Goal: Information Seeking & Learning: Find specific fact

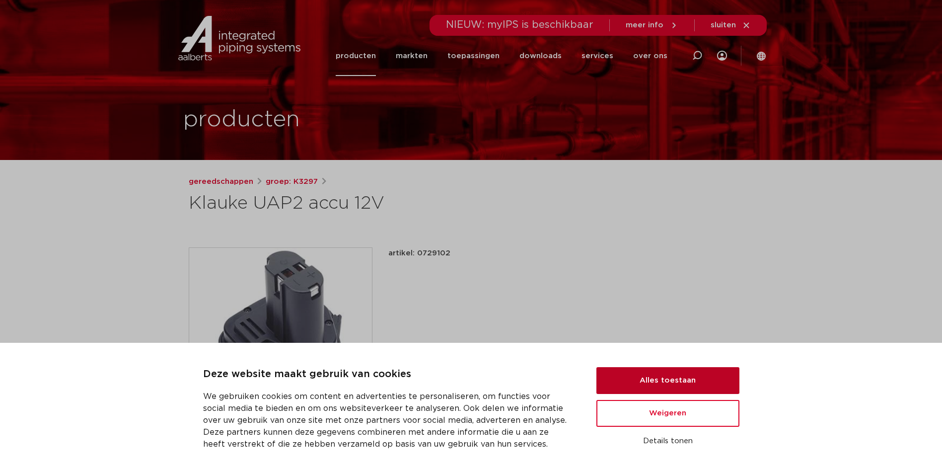
drag, startPoint x: 696, startPoint y: 376, endPoint x: 688, endPoint y: 382, distance: 9.2
click at [696, 377] on button "Alles toestaan" at bounding box center [668, 380] width 143 height 27
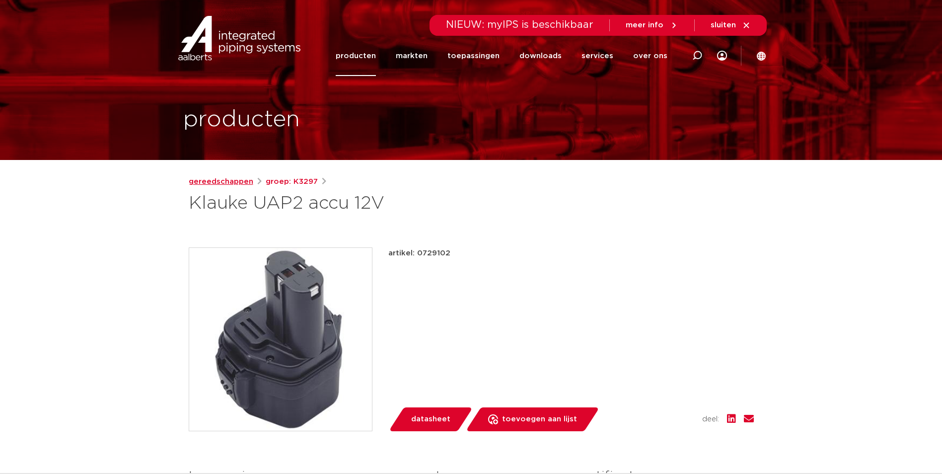
click at [234, 177] on link "gereedschappen" at bounding box center [221, 182] width 65 height 12
click at [232, 186] on link "gereedschappen" at bounding box center [221, 182] width 65 height 12
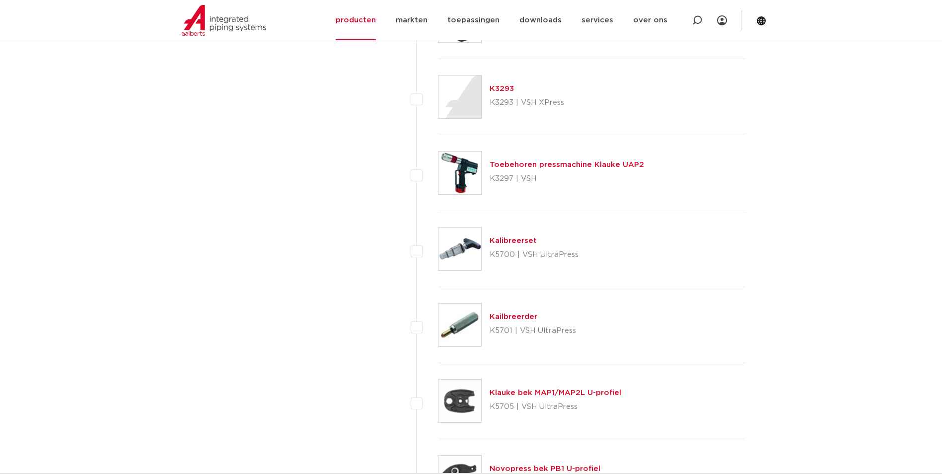
scroll to position [1242, 0]
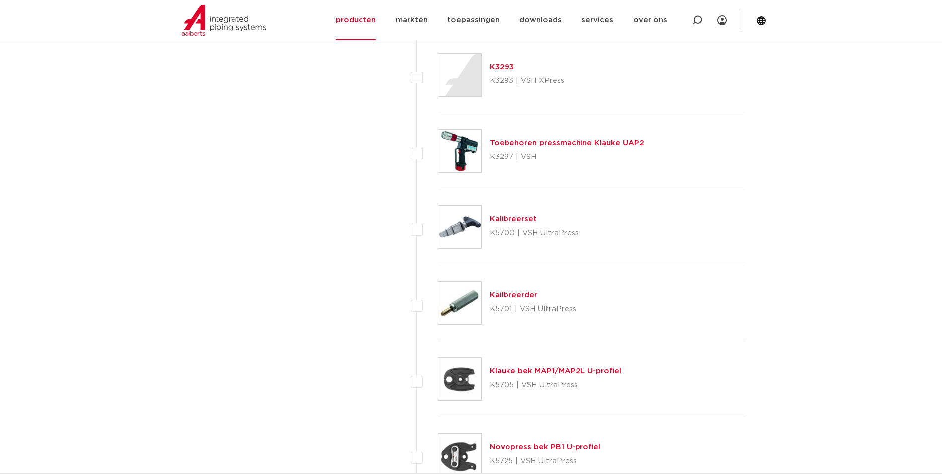
click at [603, 145] on link "Toebehoren pressmachine Klauke UAP2" at bounding box center [567, 142] width 154 height 7
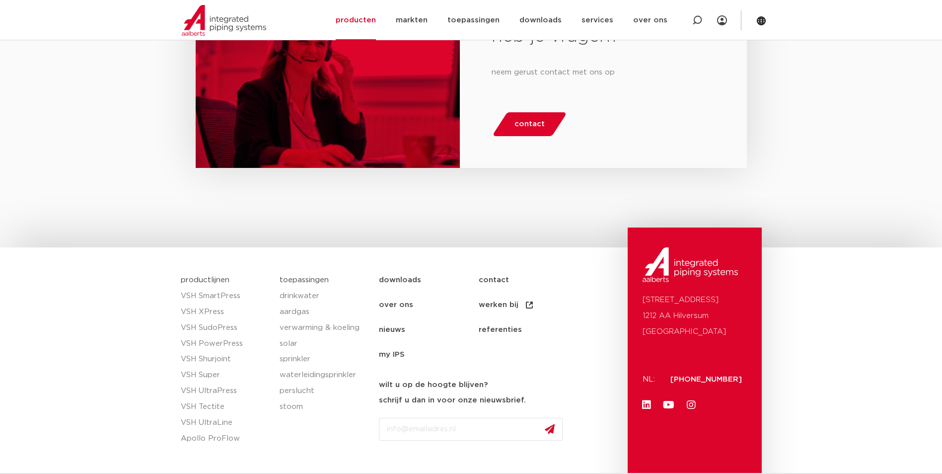
scroll to position [497, 0]
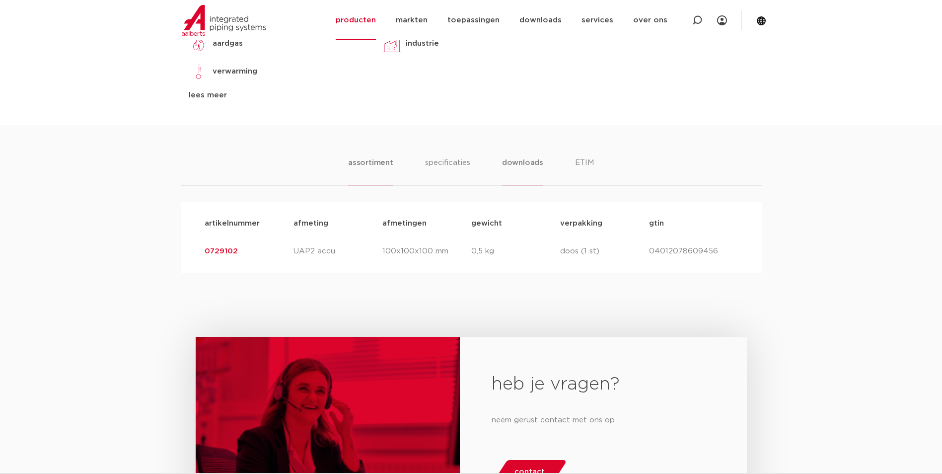
click at [515, 164] on li "downloads" at bounding box center [522, 171] width 41 height 28
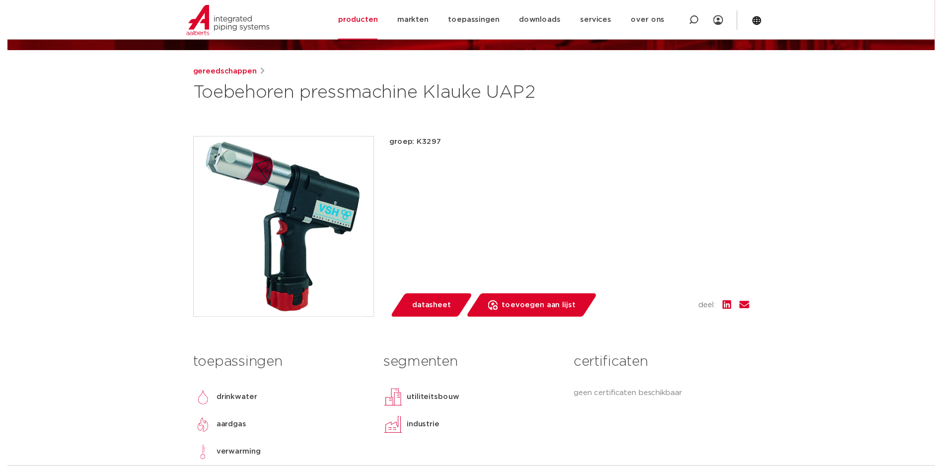
scroll to position [99, 0]
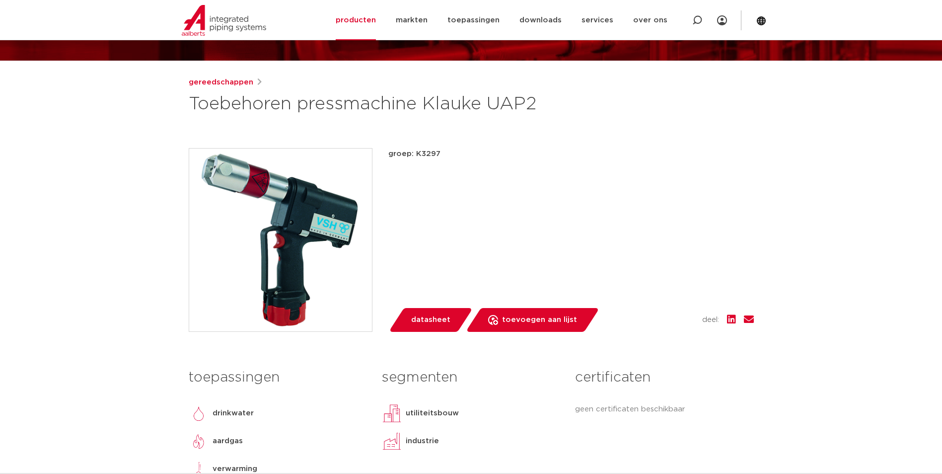
click at [444, 317] on span "datasheet" at bounding box center [430, 320] width 39 height 16
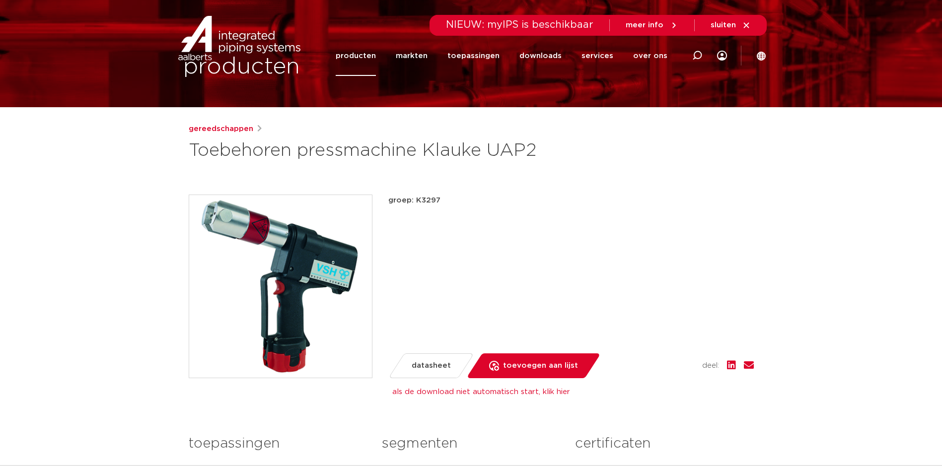
scroll to position [0, 0]
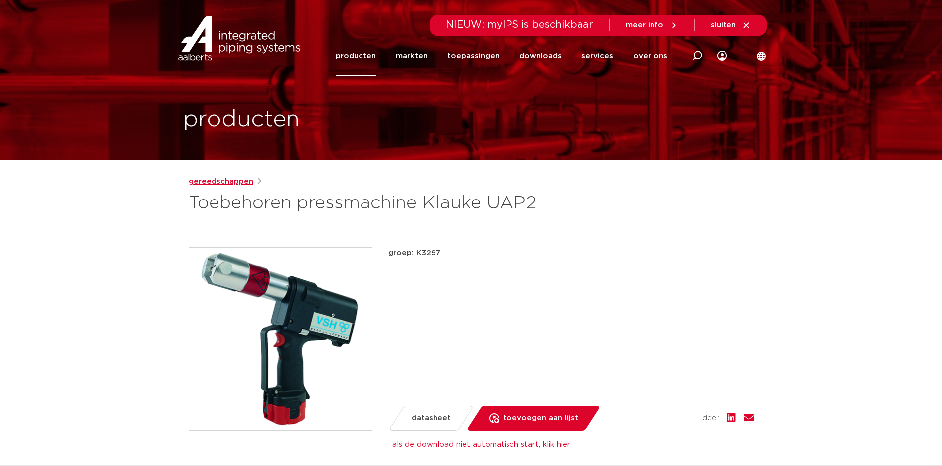
click at [239, 180] on link "gereedschappen" at bounding box center [221, 182] width 65 height 12
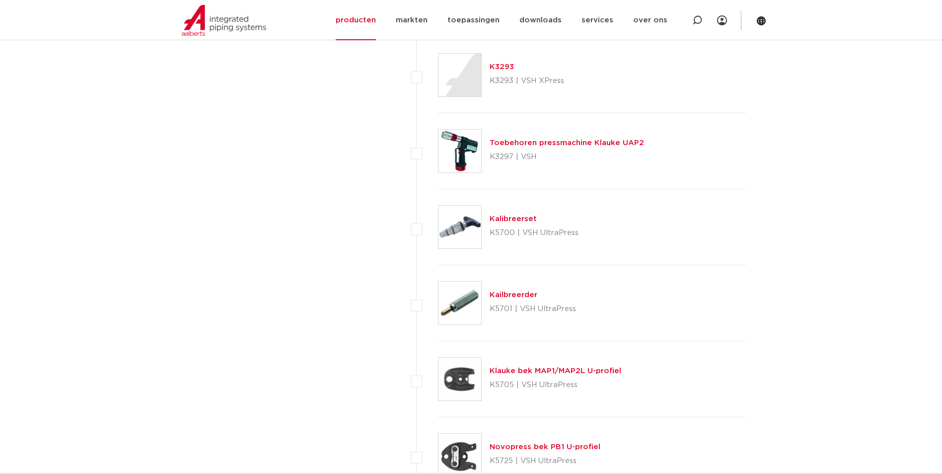
click at [569, 145] on link "Toebehoren pressmachine Klauke UAP2" at bounding box center [567, 142] width 154 height 7
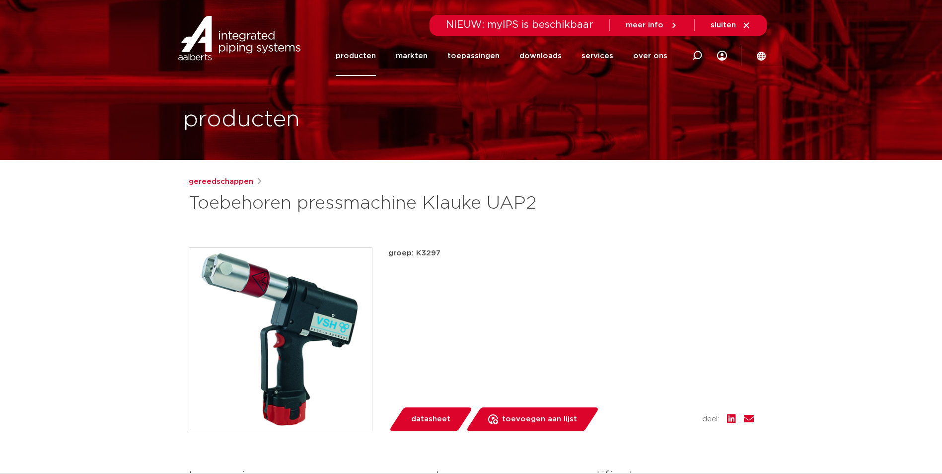
click at [218, 210] on h1 "Toebehoren pressmachine Klauke UAP2" at bounding box center [375, 204] width 373 height 24
click at [218, 209] on h1 "Toebehoren pressmachine Klauke UAP2" at bounding box center [375, 204] width 373 height 24
click at [744, 287] on div "groep: K3297 lees meer lees minder datasheet toevoegen aan lijst opslaan in my …" at bounding box center [571, 339] width 366 height 184
click at [225, 205] on h1 "Toebehoren pressmachine Klauke UAP2" at bounding box center [375, 204] width 373 height 24
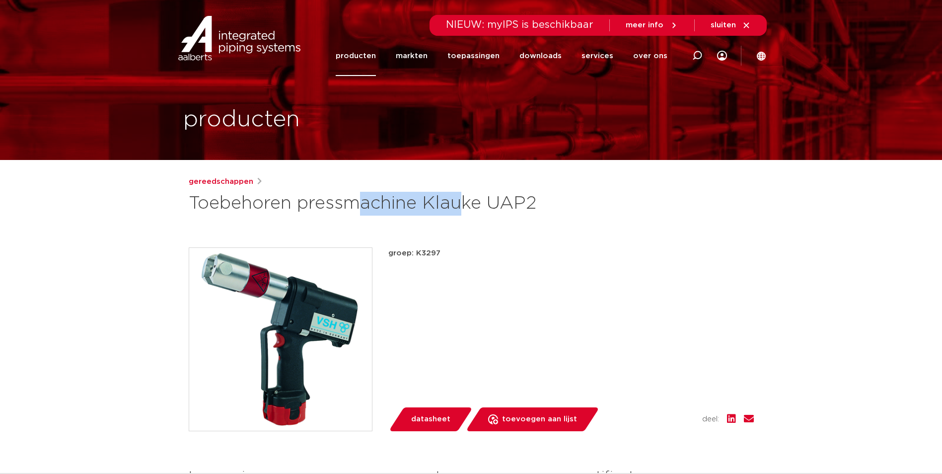
click at [225, 205] on h1 "Toebehoren pressmachine Klauke UAP2" at bounding box center [375, 204] width 373 height 24
drag, startPoint x: 225, startPoint y: 205, endPoint x: 216, endPoint y: 183, distance: 23.8
click at [216, 183] on link "gereedschappen" at bounding box center [221, 182] width 65 height 12
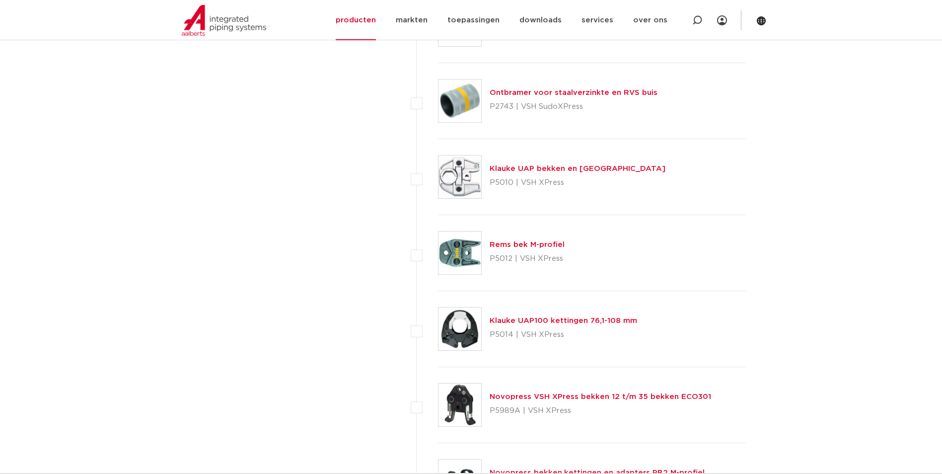
scroll to position [2583, 0]
click at [546, 318] on link "Klauke UAP100 kettingen 76,1-108 mm" at bounding box center [564, 321] width 148 height 7
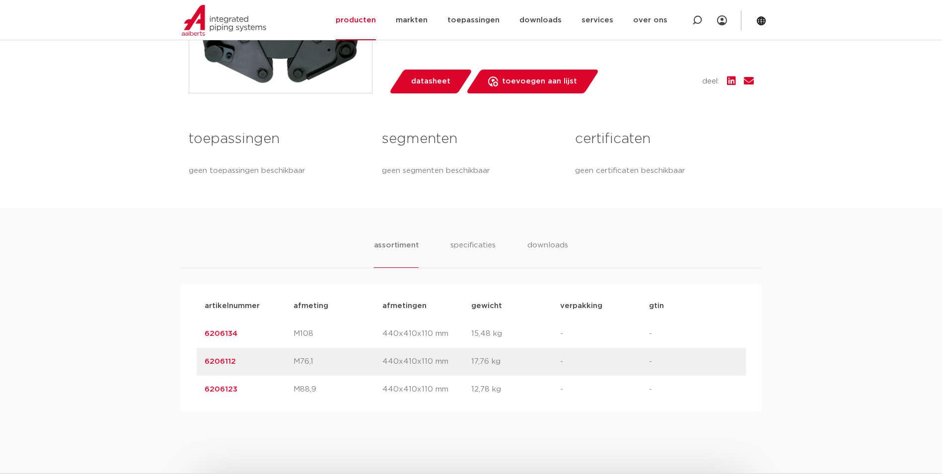
scroll to position [348, 0]
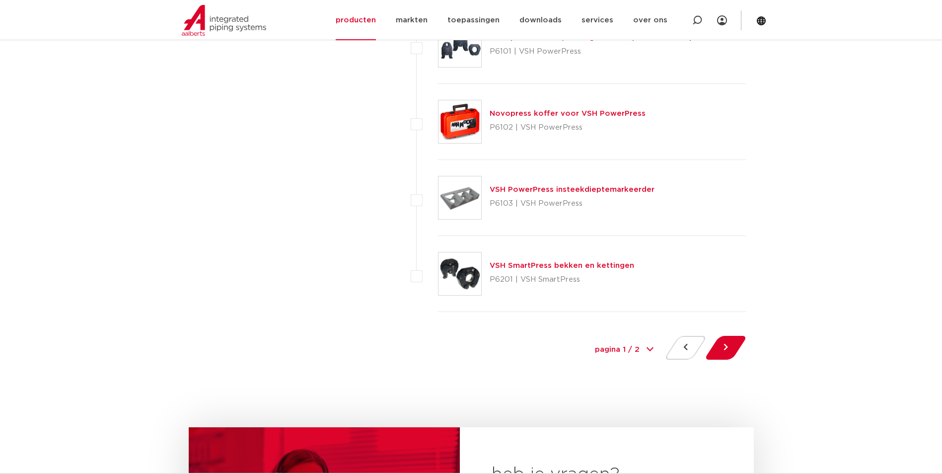
scroll to position [4470, 0]
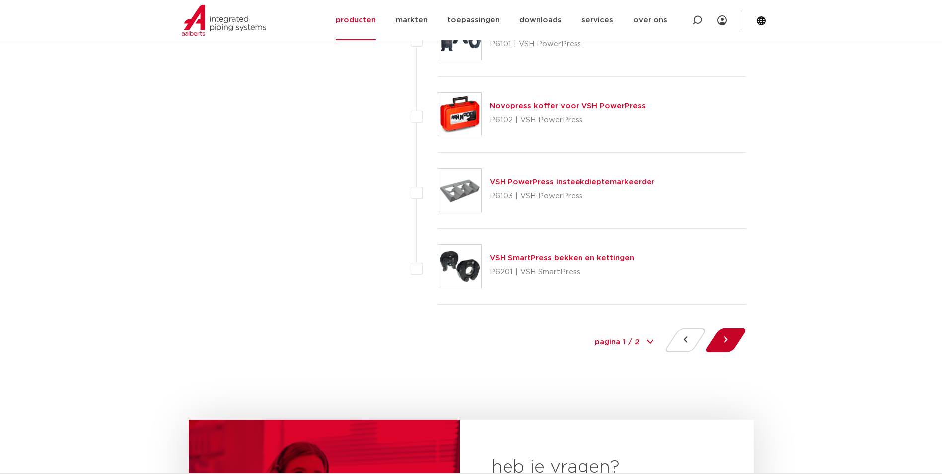
click at [735, 334] on button at bounding box center [726, 340] width 28 height 24
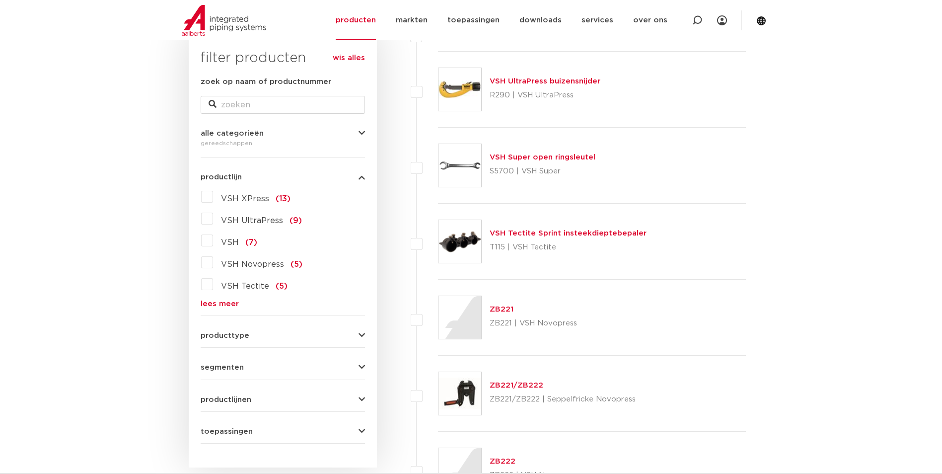
scroll to position [199, 0]
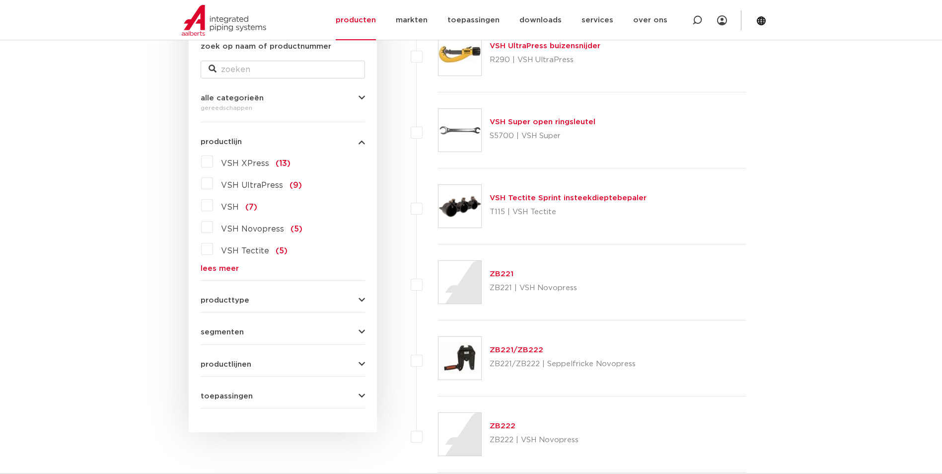
click at [310, 334] on button "segmenten" at bounding box center [283, 331] width 164 height 7
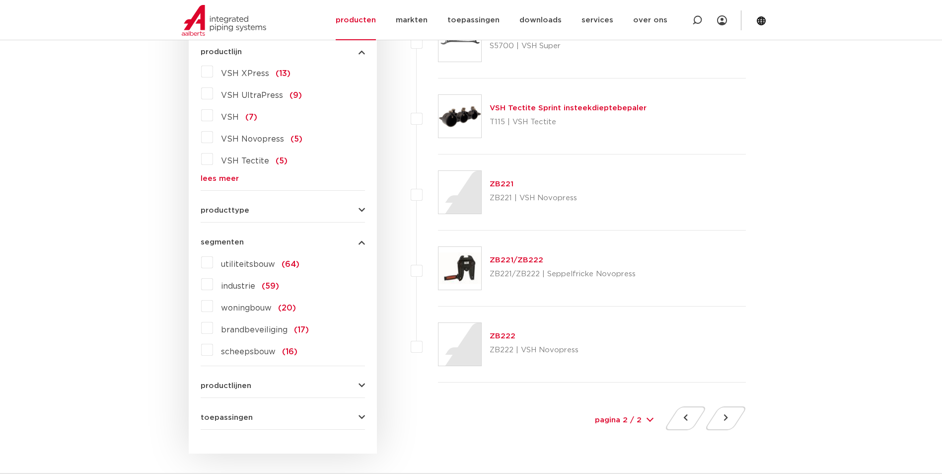
scroll to position [298, 0]
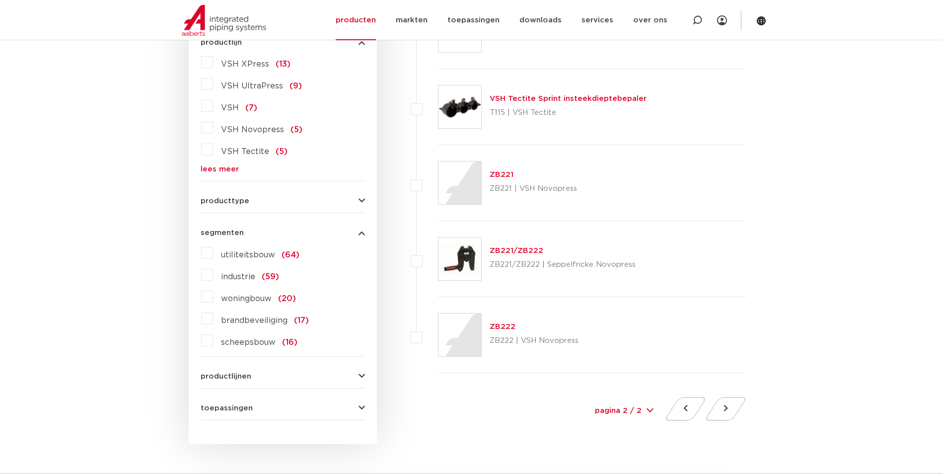
click at [289, 203] on button "producttype" at bounding box center [283, 200] width 164 height 7
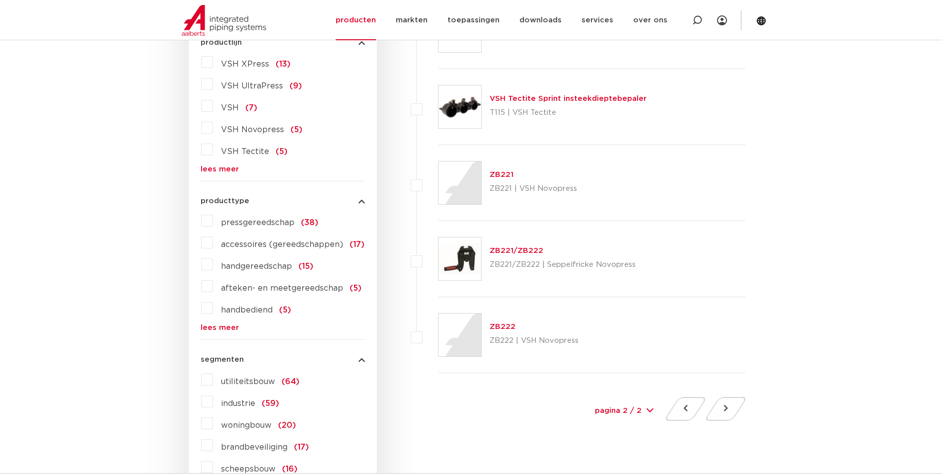
click at [213, 224] on label "pressgereedschap (38)" at bounding box center [265, 221] width 105 height 16
click at [0, 0] on input "pressgereedschap (38)" at bounding box center [0, 0] width 0 height 0
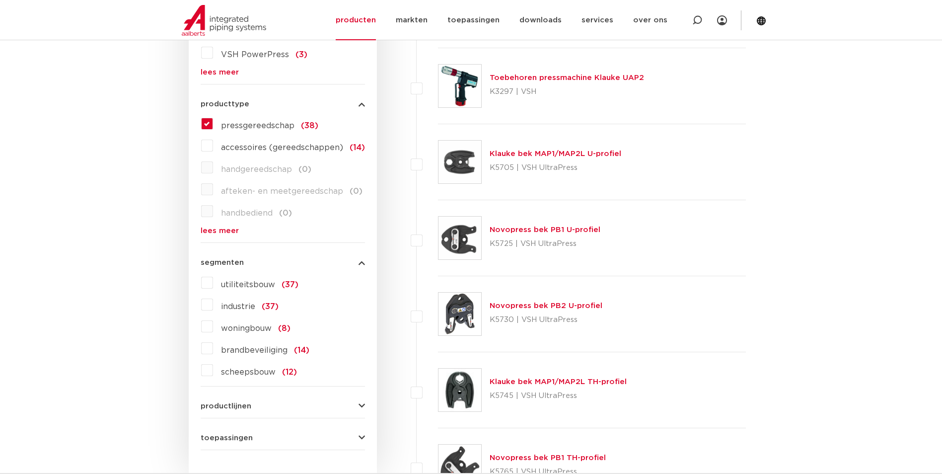
scroll to position [497, 0]
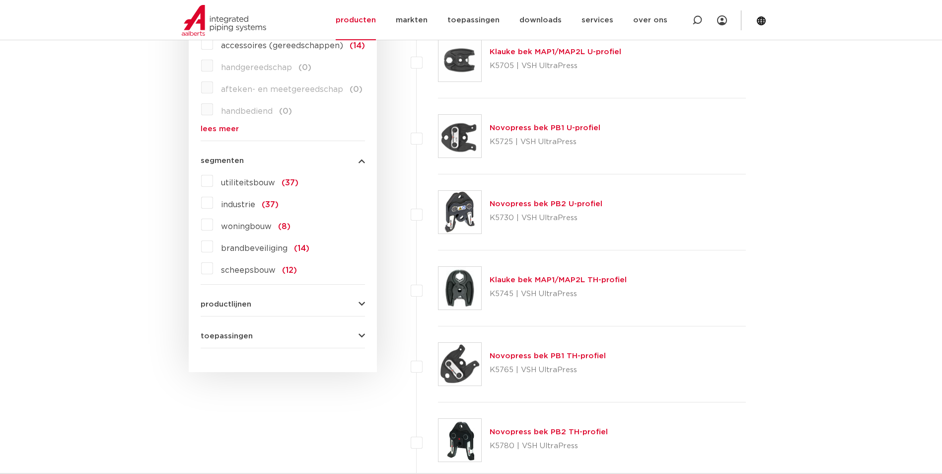
click at [232, 310] on form "zoek op naam of productnummer alle categorieën gereedschappen fittingen afsluit…" at bounding box center [283, 45] width 164 height 605
click at [229, 332] on span "toepassingen" at bounding box center [227, 335] width 52 height 7
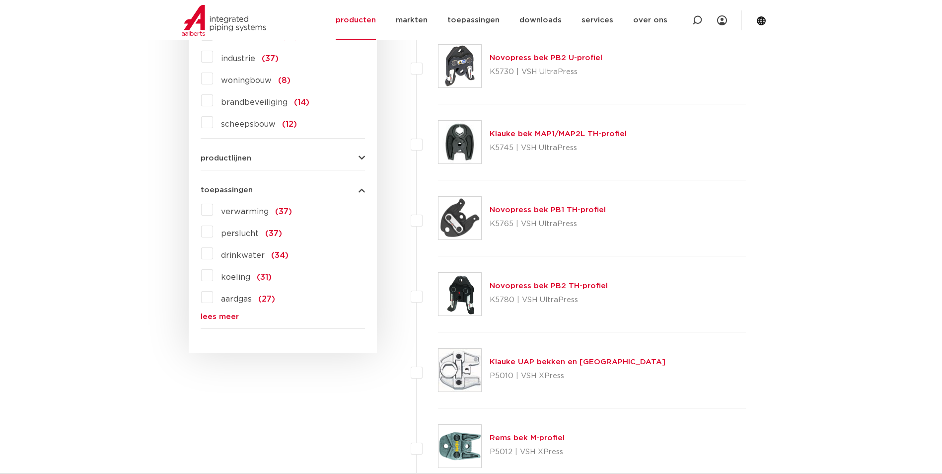
scroll to position [646, 0]
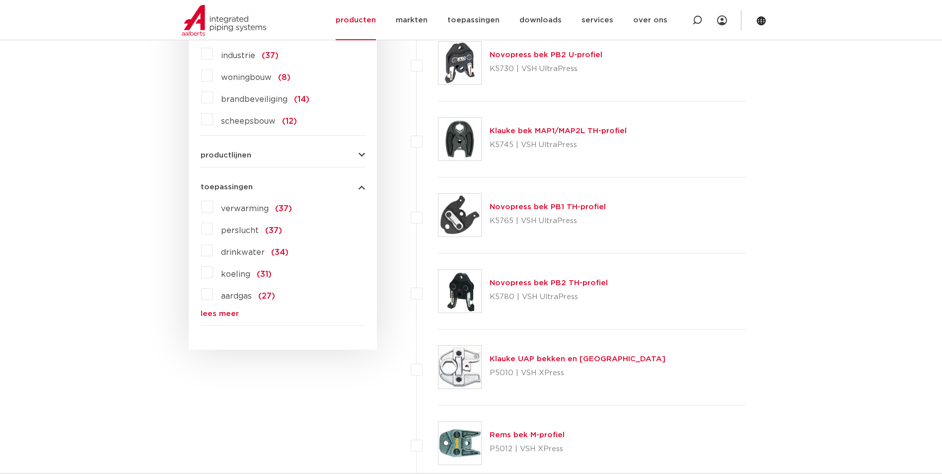
click at [278, 156] on button "productlijnen" at bounding box center [283, 154] width 164 height 7
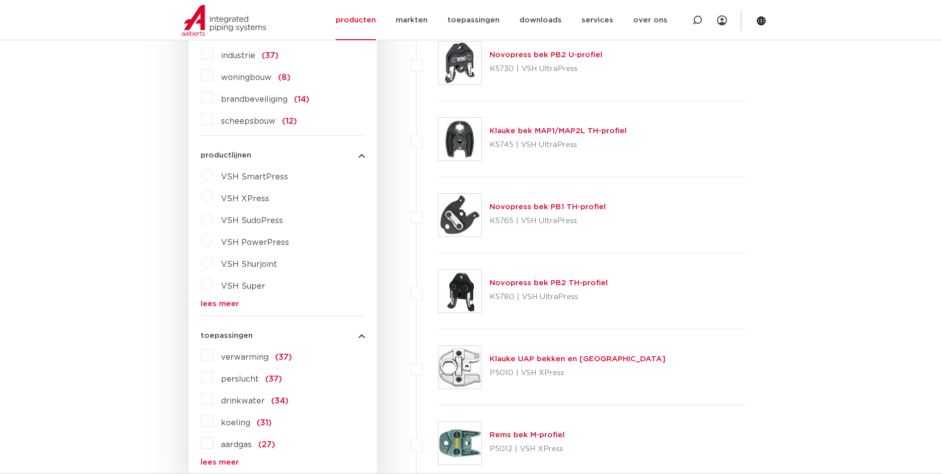
click at [252, 197] on span "VSH XPress" at bounding box center [245, 199] width 48 height 8
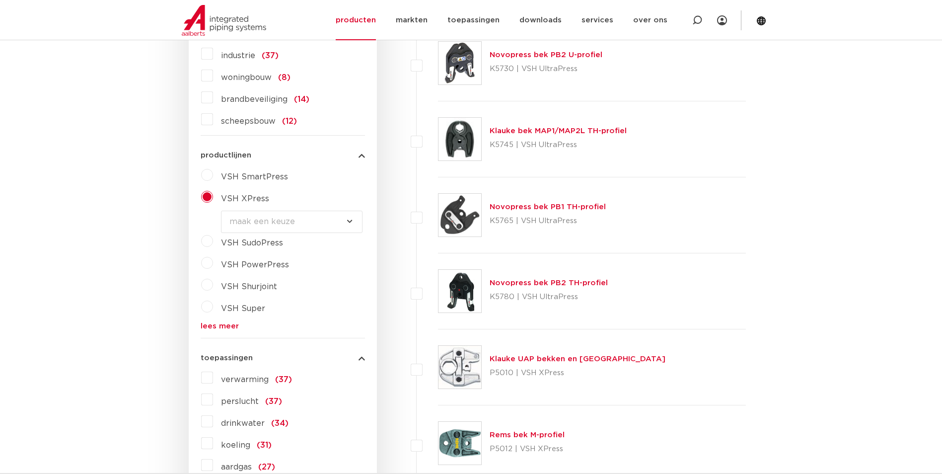
click at [339, 220] on select "maak een keuze VSH XPress RVS 304 fittingen VSH XPress Staalverzinkt fittingen …" at bounding box center [292, 222] width 142 height 22
click at [340, 220] on select "maak een keuze VSH XPress RVS 304 fittingen VSH XPress Staalverzinkt fittingen …" at bounding box center [292, 222] width 142 height 22
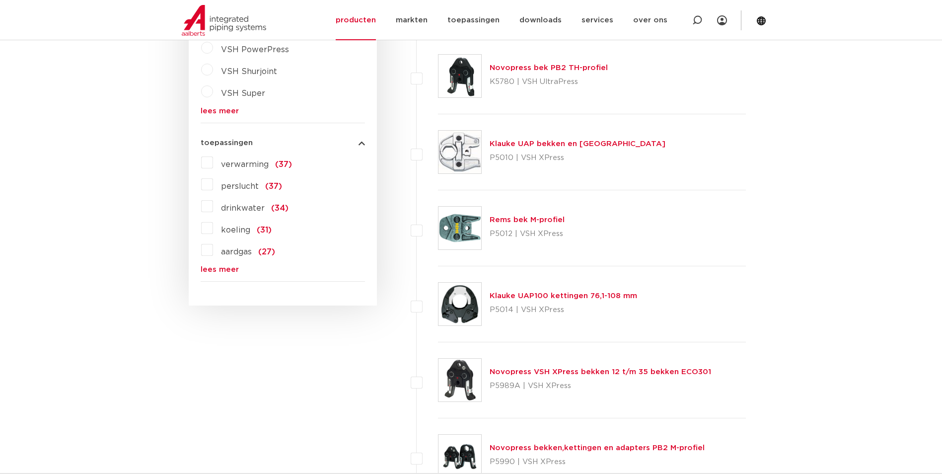
scroll to position [894, 0]
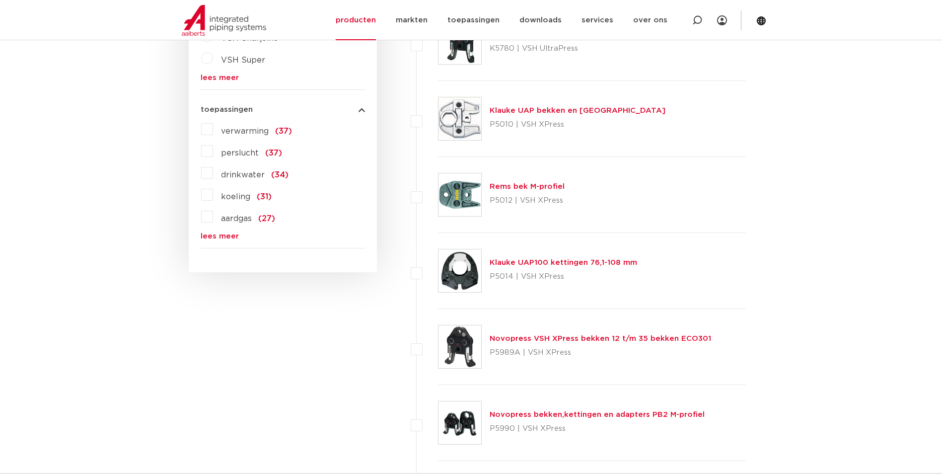
click at [588, 113] on link "Klauke UAP bekken en kettingen" at bounding box center [578, 110] width 176 height 7
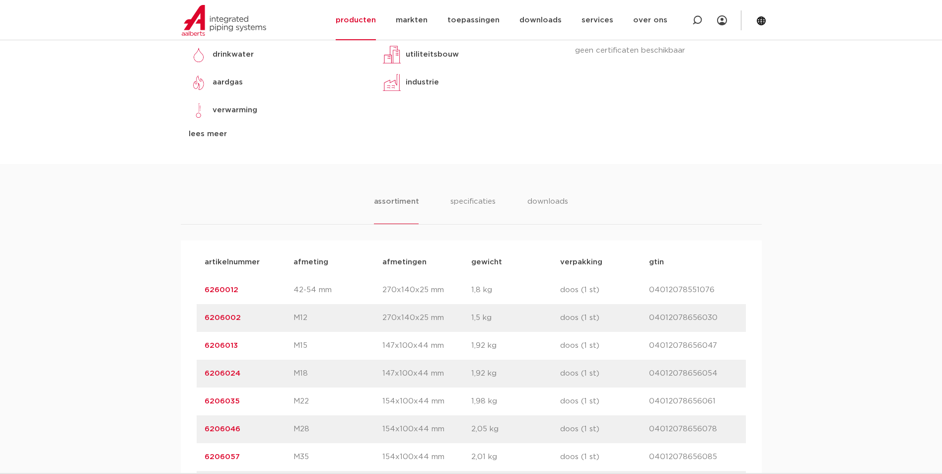
scroll to position [497, 0]
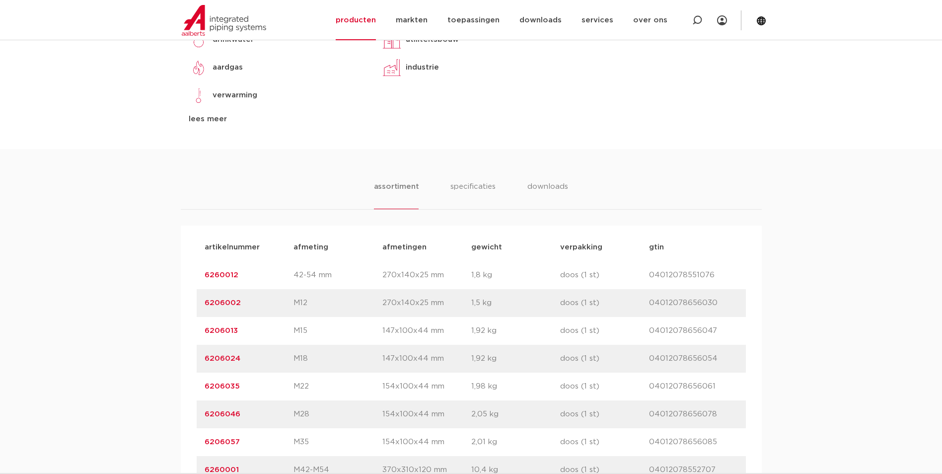
click at [219, 271] on link "6260012" at bounding box center [222, 274] width 34 height 7
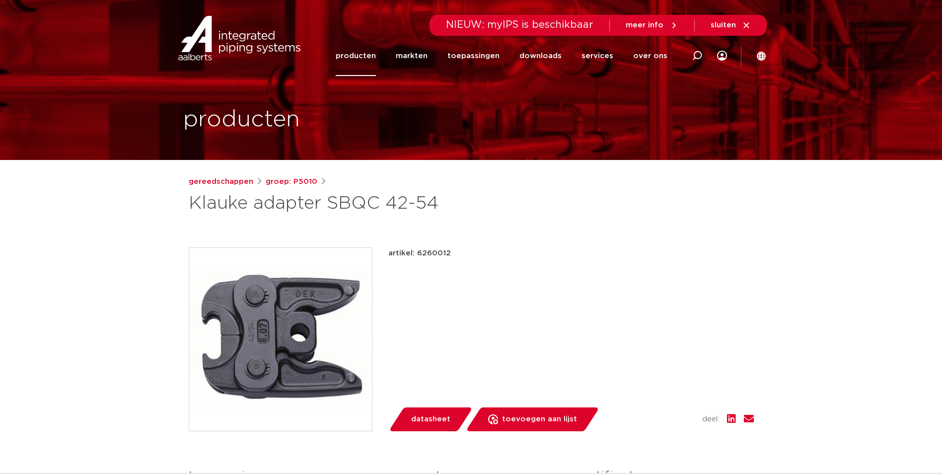
click at [436, 256] on p "artikel: 6260012" at bounding box center [419, 253] width 63 height 12
copy p "6260012"
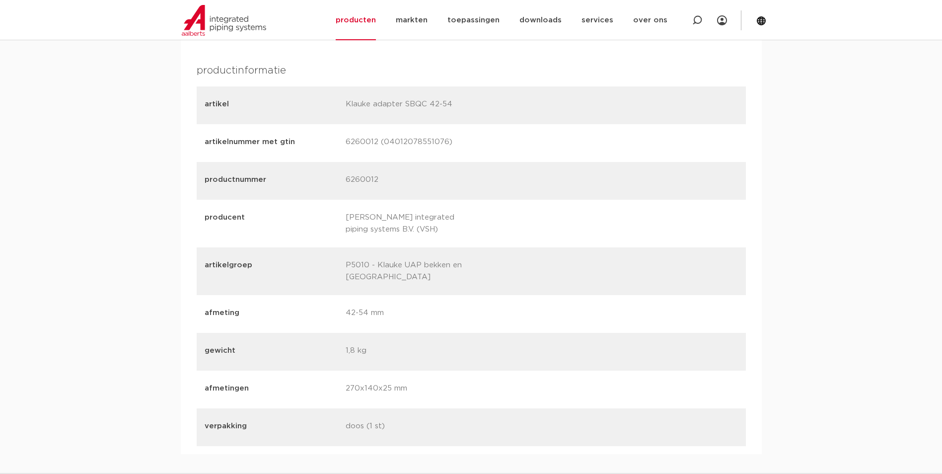
scroll to position [894, 0]
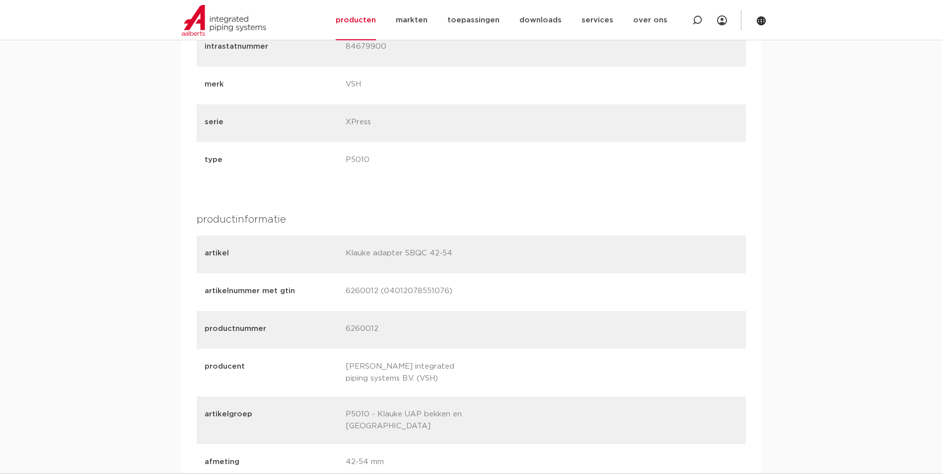
click at [388, 293] on p "6260012 (04012078551076)" at bounding box center [413, 292] width 134 height 14
copy p "04012078551076"
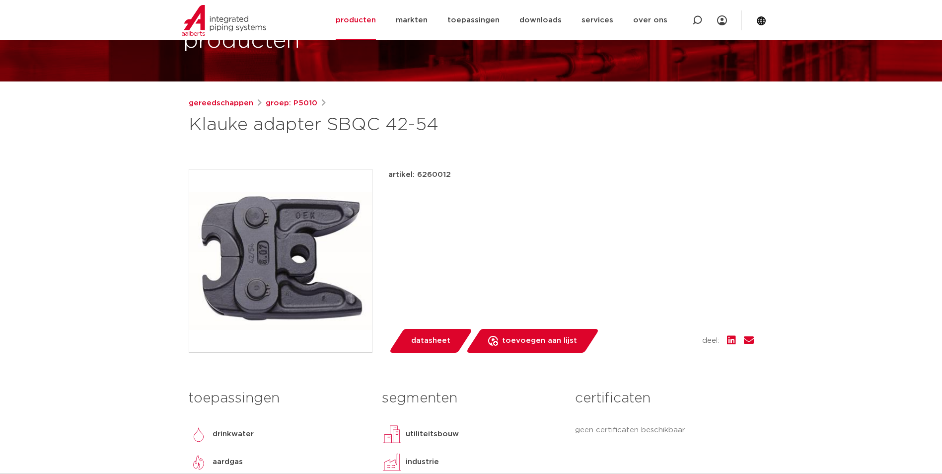
scroll to position [50, 0]
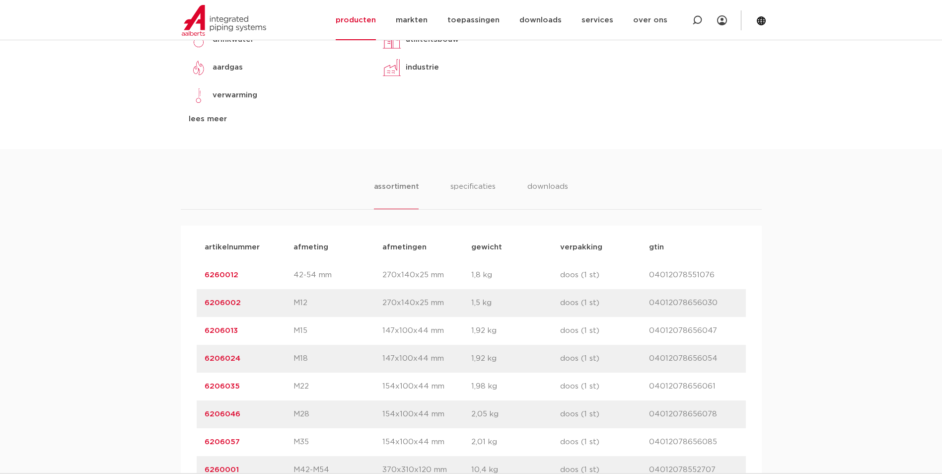
scroll to position [596, 0]
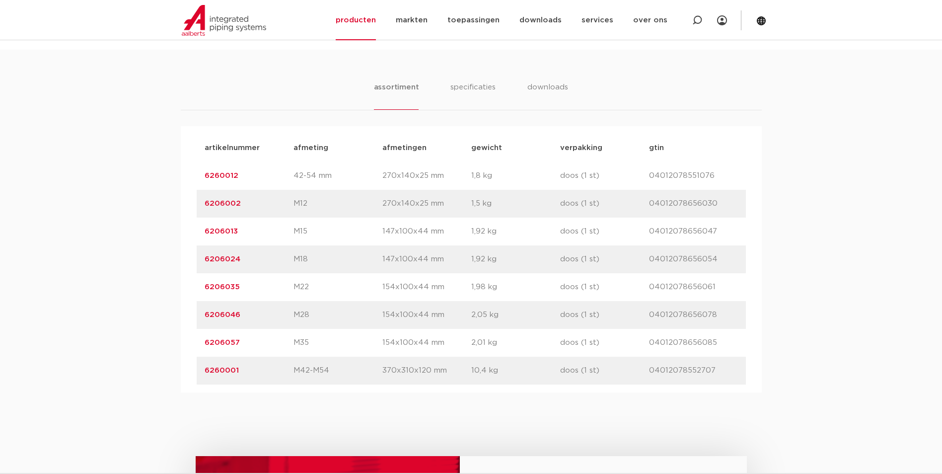
click at [225, 367] on link "6260001" at bounding box center [222, 370] width 34 height 7
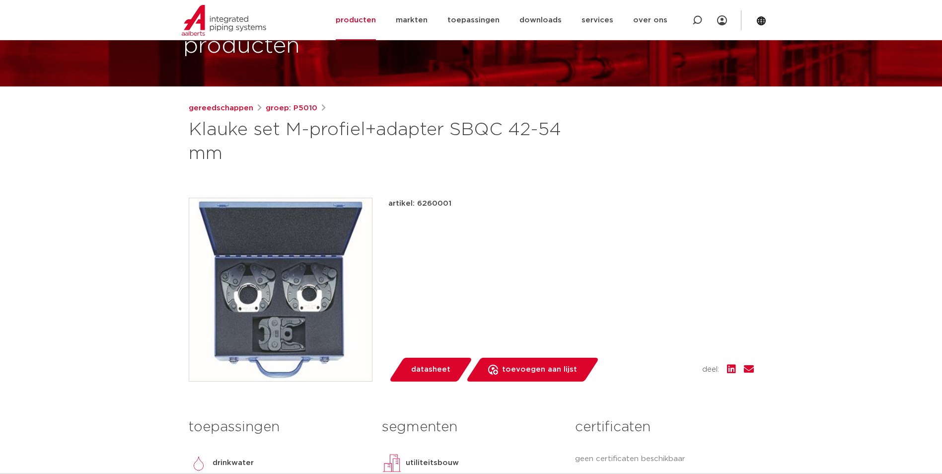
scroll to position [99, 0]
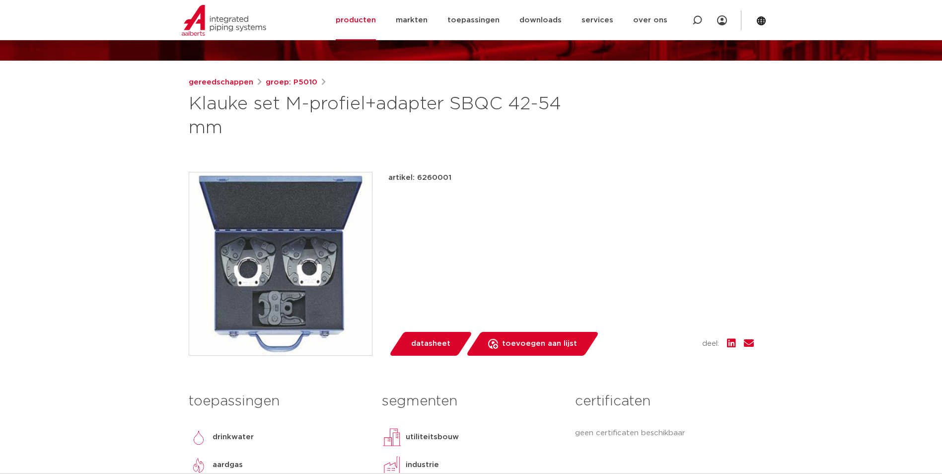
click at [438, 181] on p "artikel: 6260001" at bounding box center [419, 178] width 63 height 12
copy p "6260001"
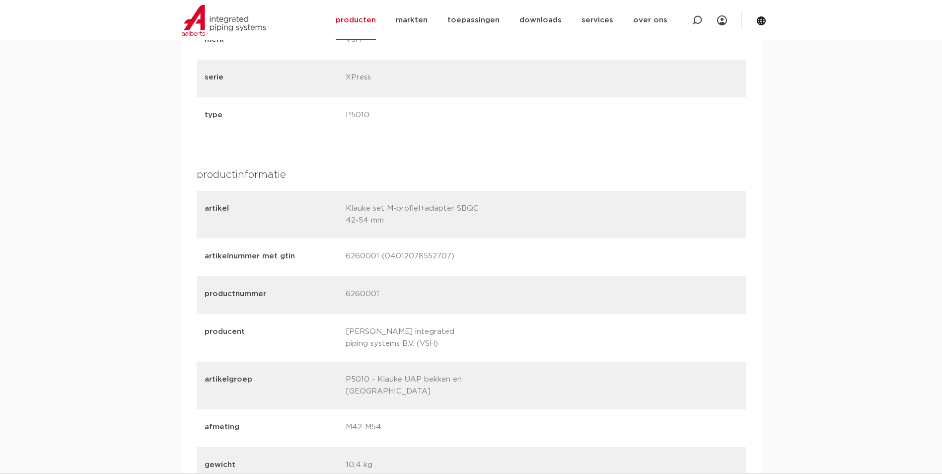
scroll to position [993, 0]
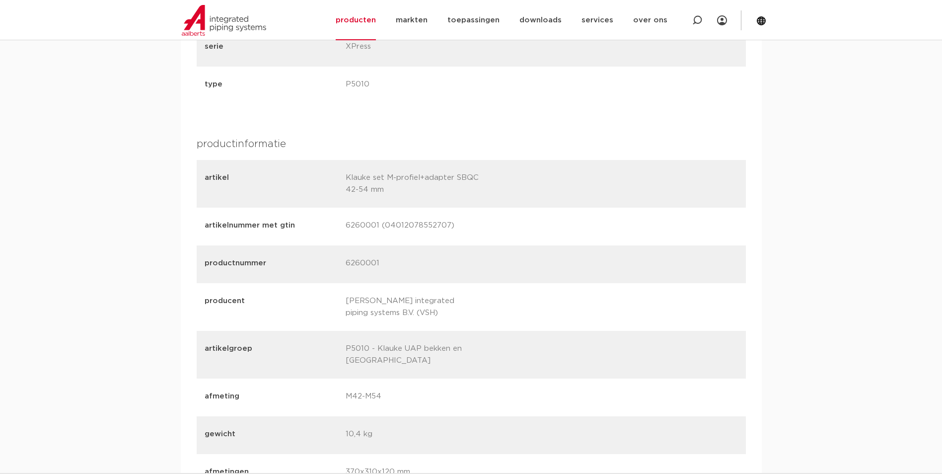
click at [420, 224] on p "6260001 (04012078552707)" at bounding box center [413, 227] width 134 height 14
copy p "04012078552707"
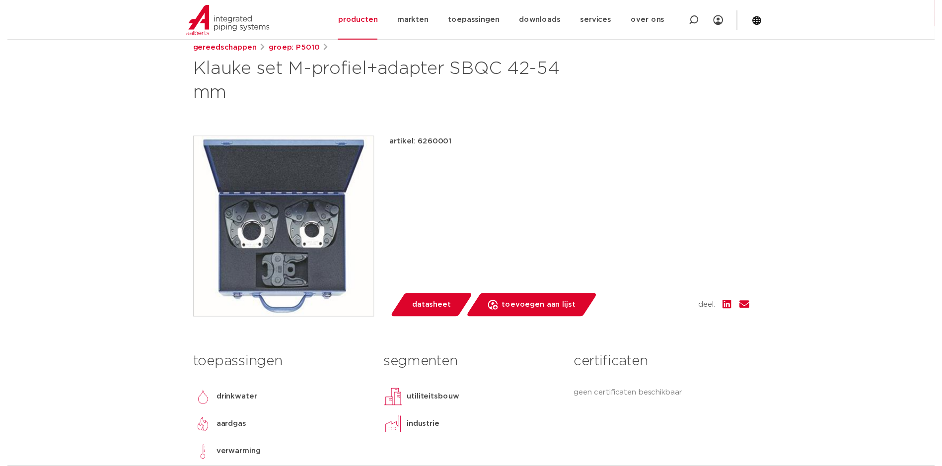
scroll to position [149, 0]
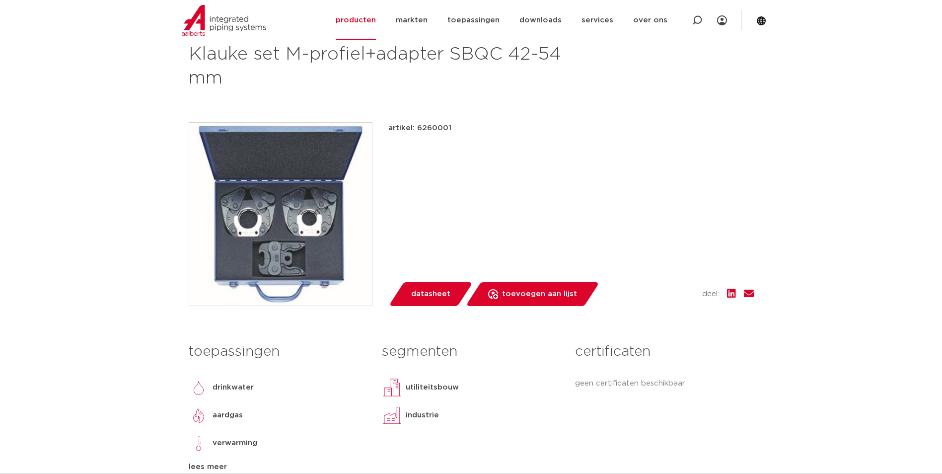
drag, startPoint x: 429, startPoint y: 291, endPoint x: 470, endPoint y: 269, distance: 46.7
click at [429, 291] on span "datasheet" at bounding box center [430, 294] width 39 height 16
